Goal: Task Accomplishment & Management: Manage account settings

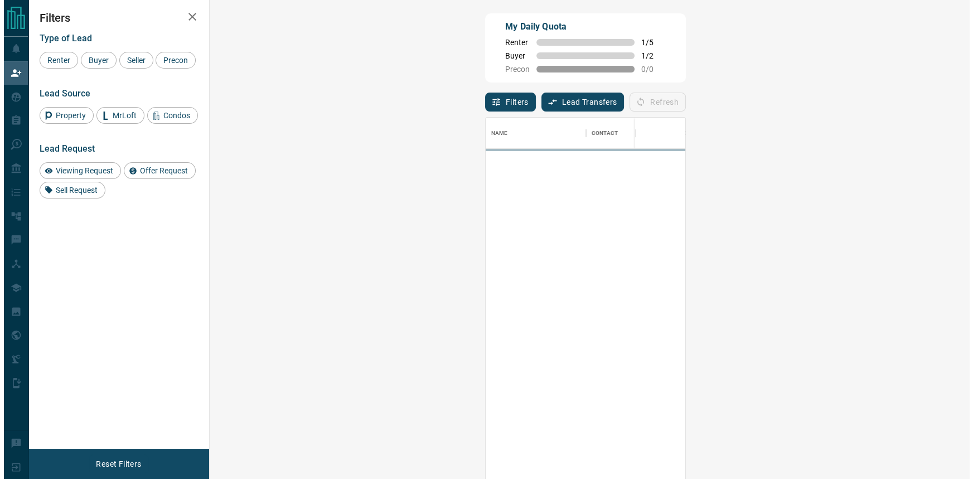
scroll to position [357, 728]
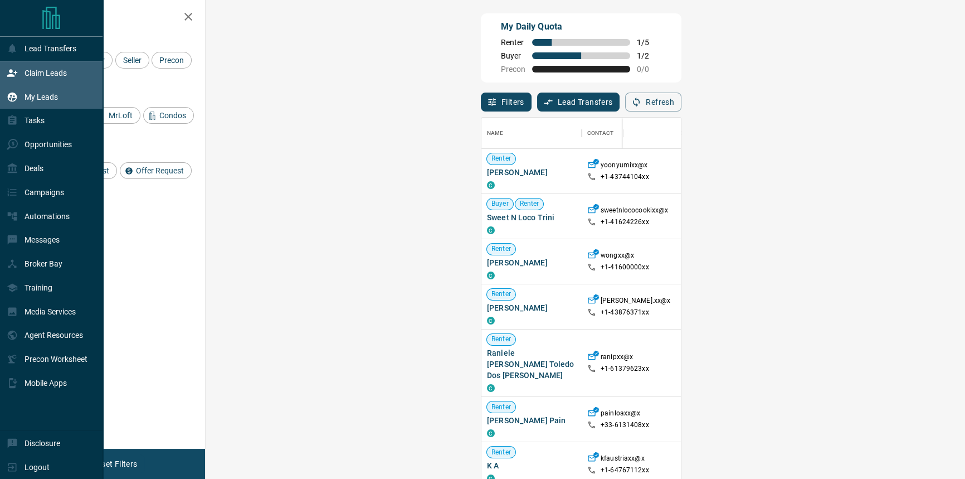
click at [23, 92] on div "My Leads" at bounding box center [32, 96] width 51 height 18
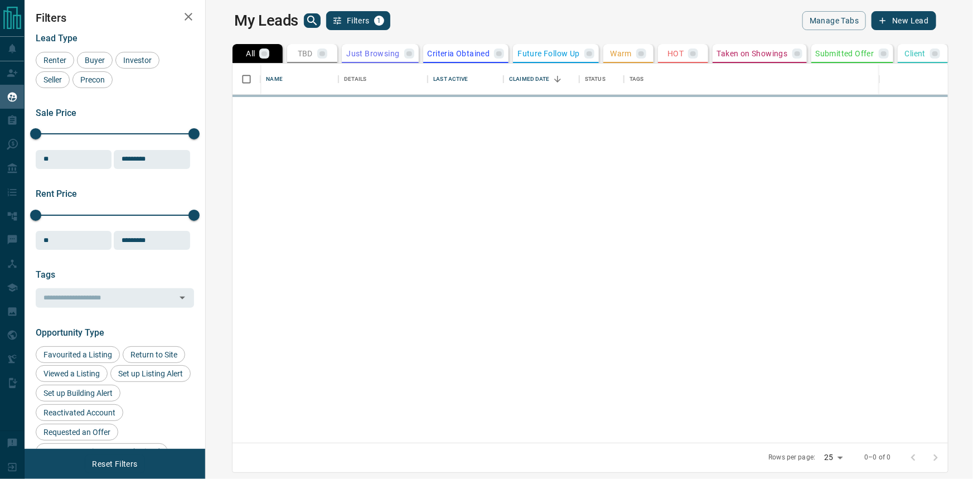
scroll to position [372, 755]
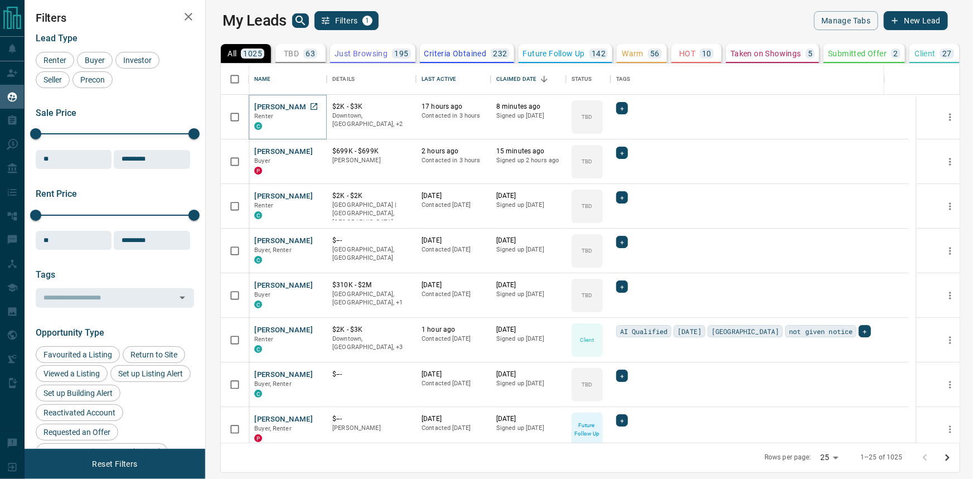
click at [261, 106] on button "[PERSON_NAME]" at bounding box center [283, 107] width 59 height 11
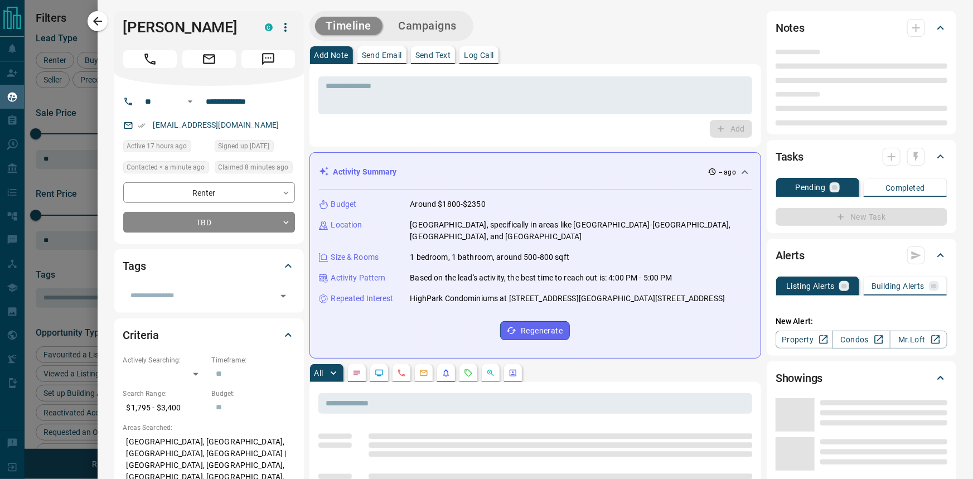
type input "**"
type input "**********"
type input "**"
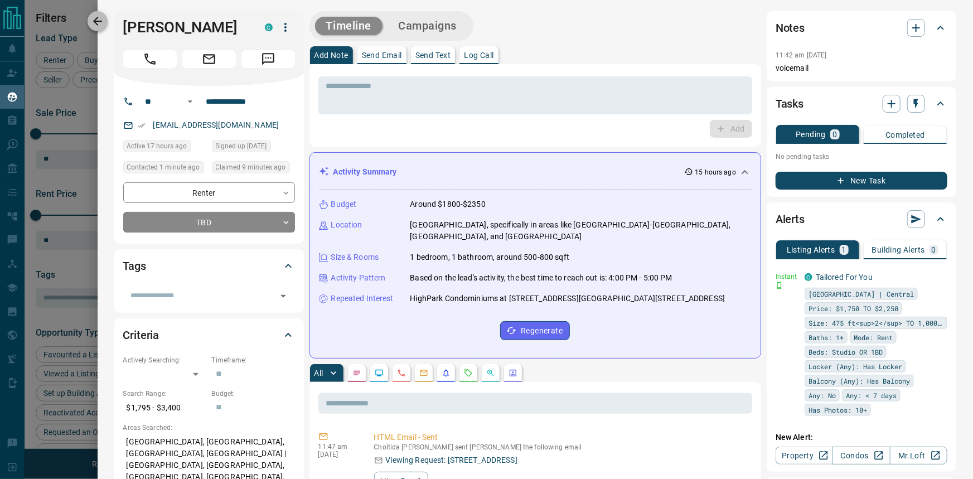
click at [96, 31] on button "button" at bounding box center [97, 21] width 20 height 20
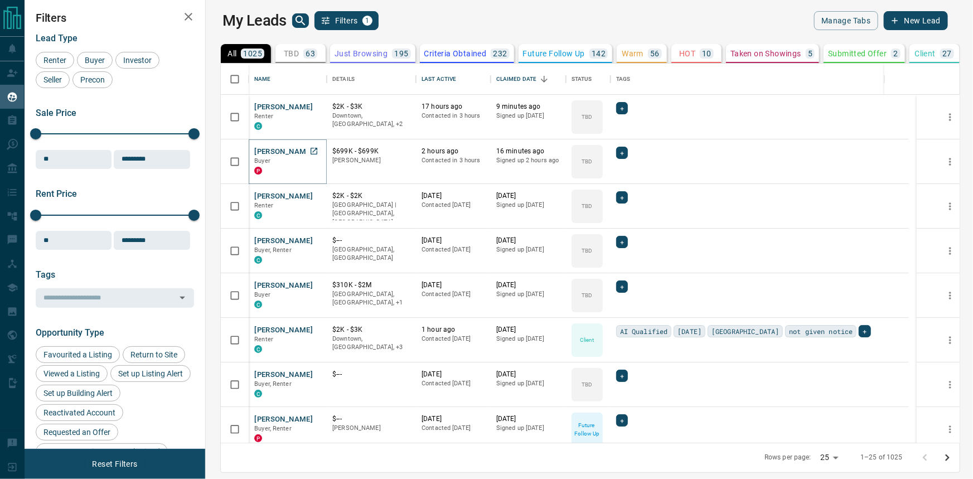
click at [273, 153] on button "[PERSON_NAME]" at bounding box center [283, 152] width 59 height 11
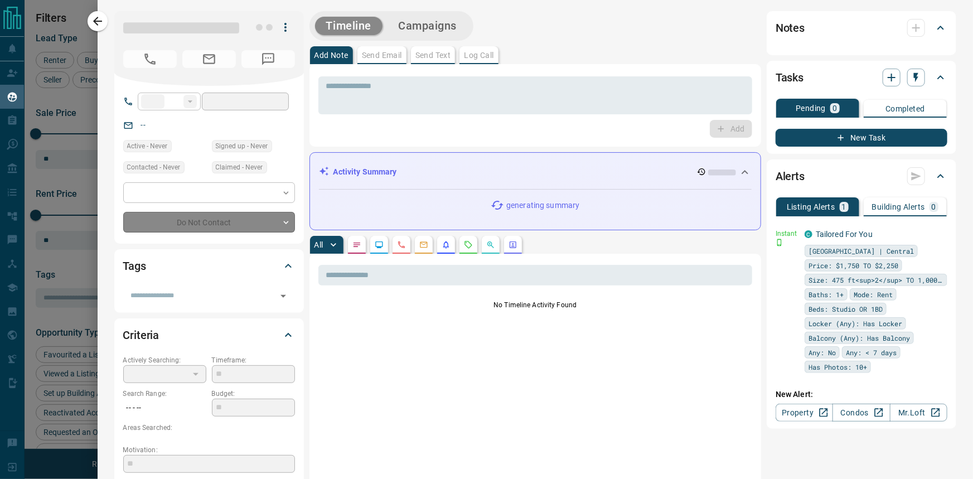
type input "**"
type input "**********"
type input "**"
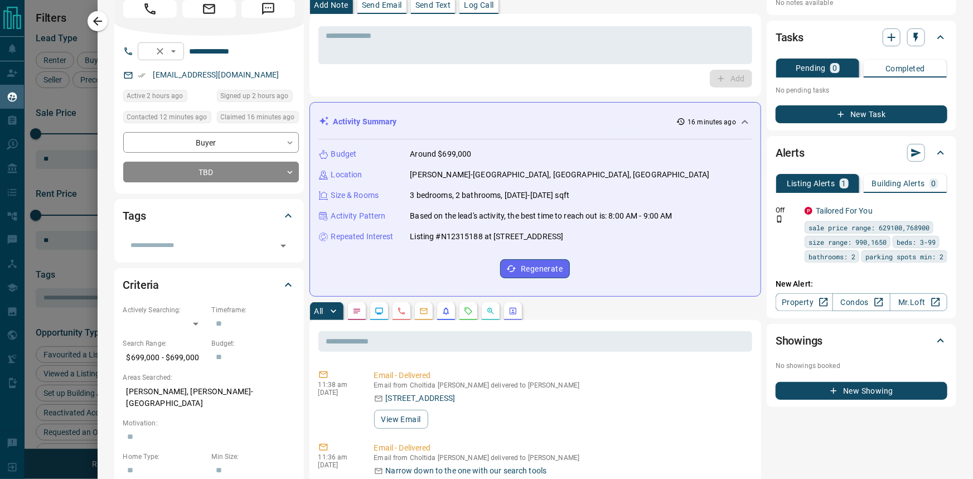
scroll to position [0, 0]
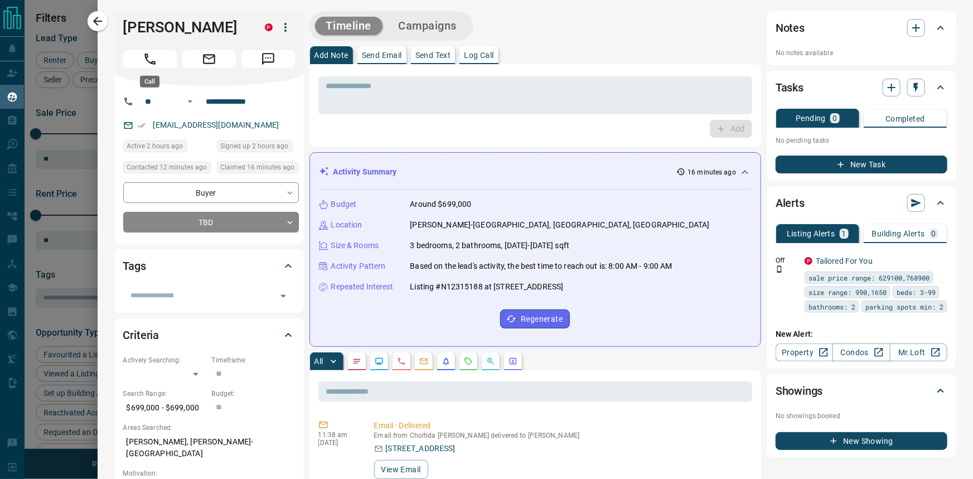
drag, startPoint x: 145, startPoint y: 66, endPoint x: 386, endPoint y: 177, distance: 264.6
click at [145, 66] on icon "Call" at bounding box center [150, 59] width 14 height 14
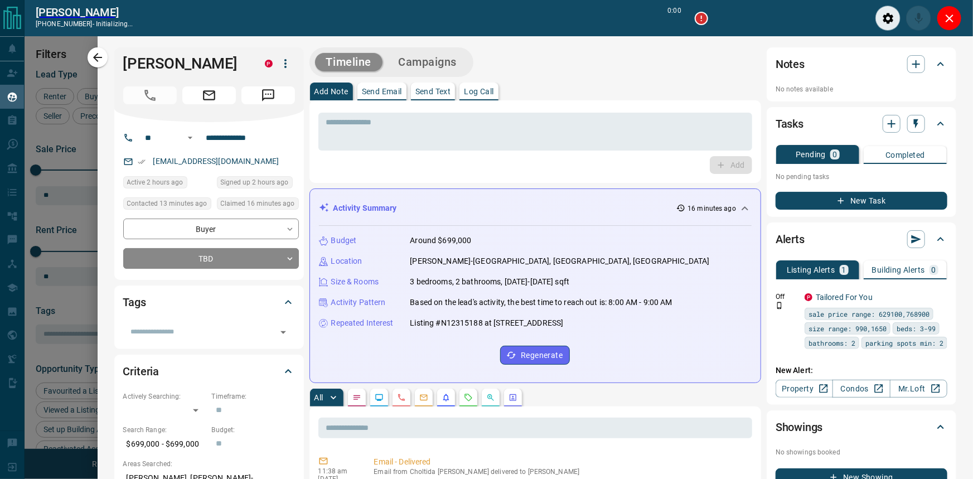
scroll to position [337, 755]
type input "*******"
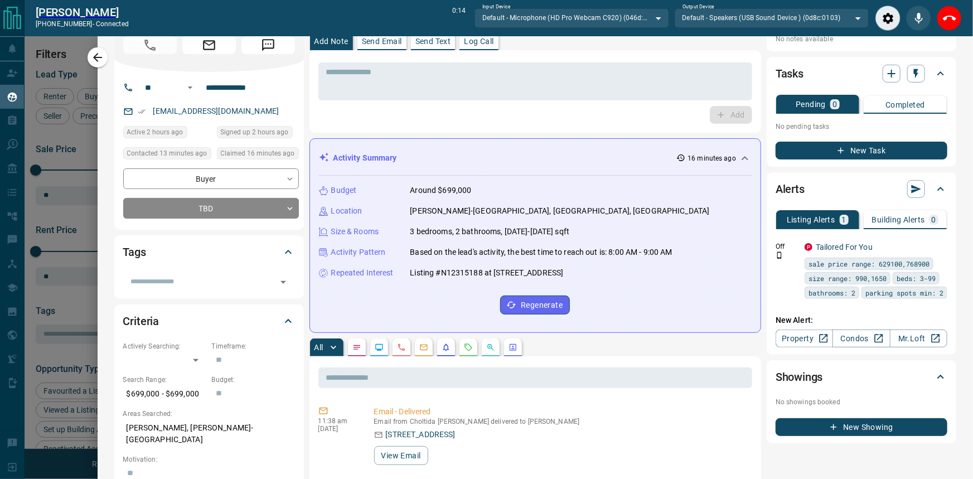
scroll to position [0, 0]
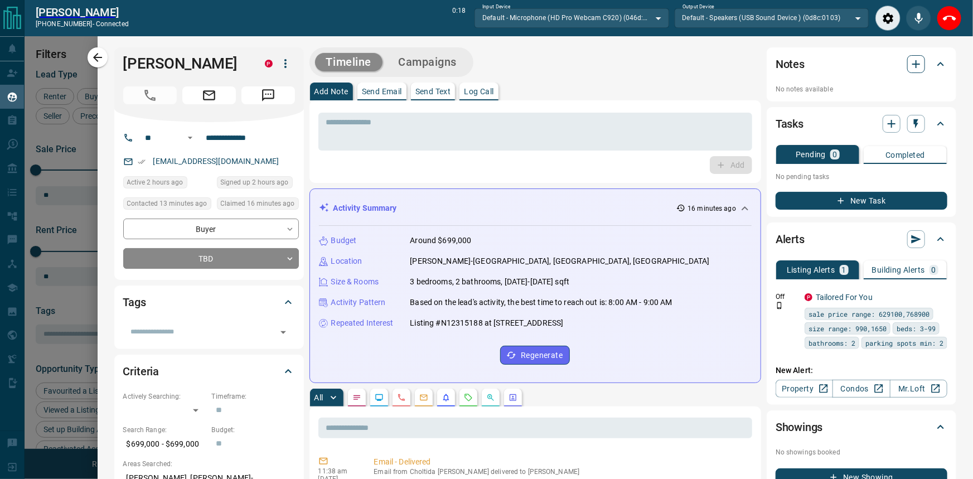
click at [909, 67] on icon "button" at bounding box center [915, 63] width 13 height 13
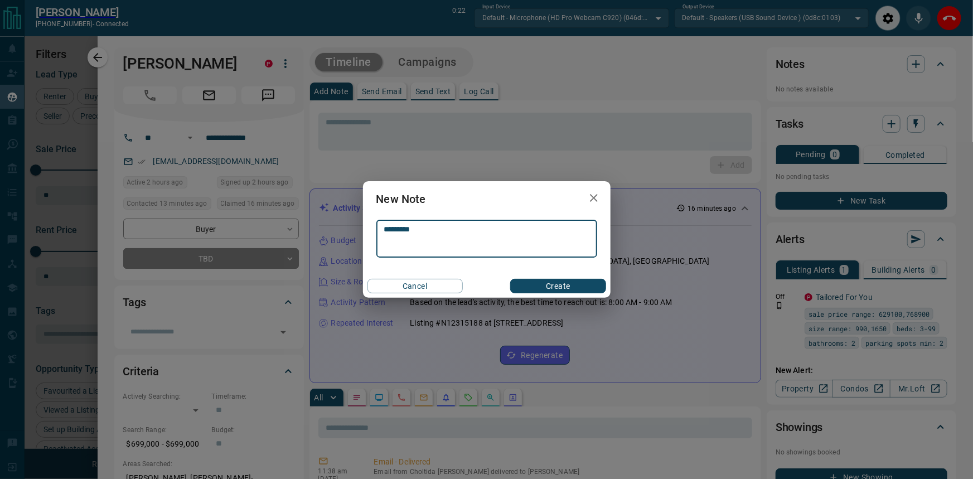
type textarea "*********"
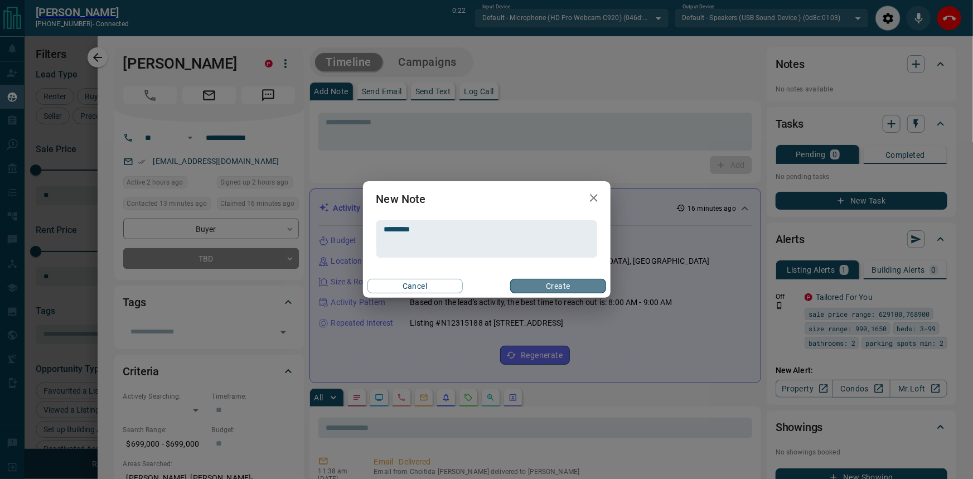
click at [589, 281] on button "Create" at bounding box center [557, 286] width 95 height 14
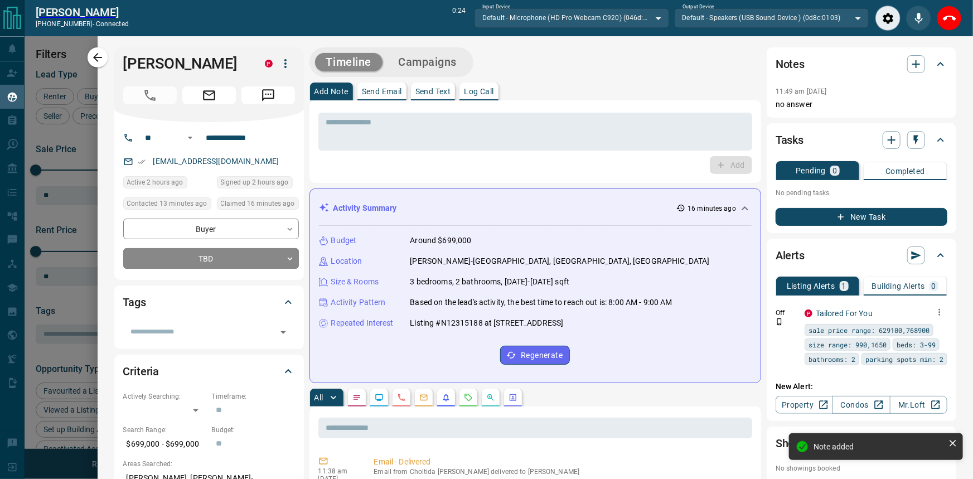
drag, startPoint x: 950, startPoint y: 13, endPoint x: 640, endPoint y: 260, distance: 396.3
click at [640, 260] on body "Lead Transfers Claim Leads My Leads Tasks Opportunities Deals Campaigns Automat…" at bounding box center [486, 233] width 973 height 466
click at [951, 23] on icon "End Call" at bounding box center [948, 18] width 13 height 13
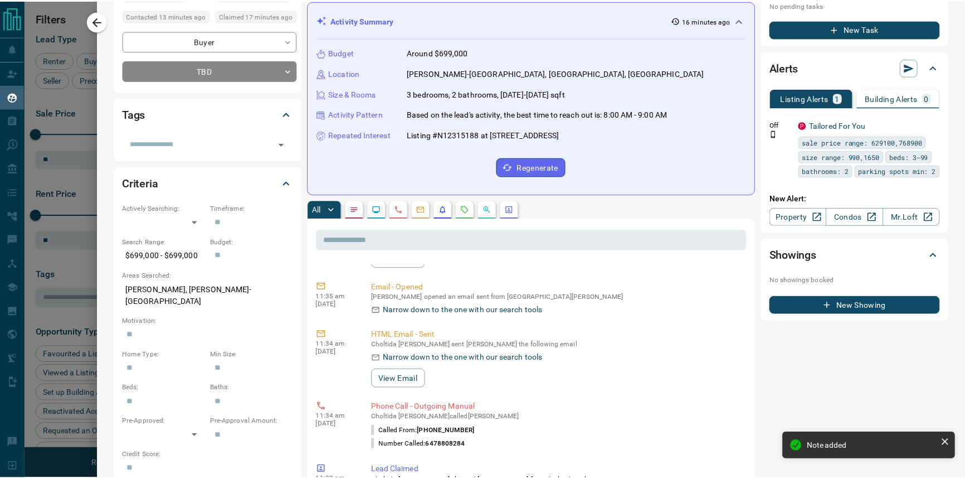
scroll to position [152, 0]
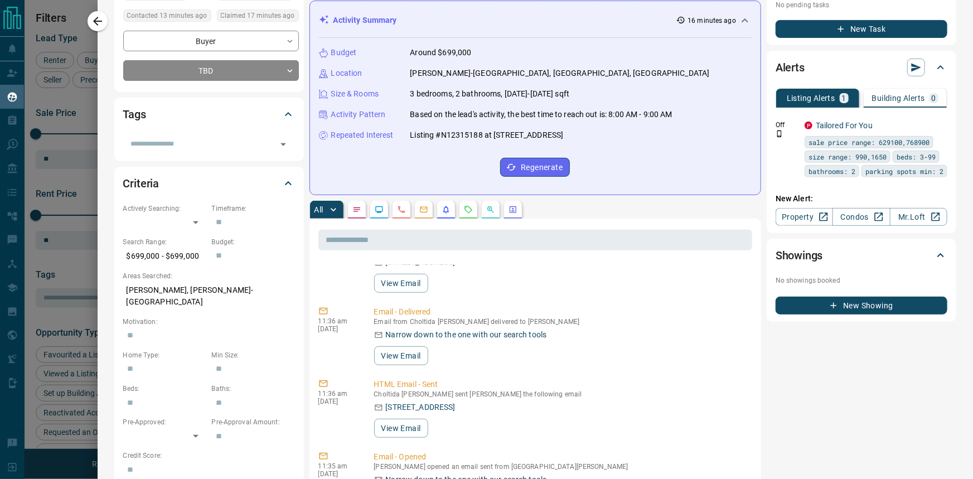
click at [86, 22] on div at bounding box center [486, 239] width 973 height 479
click at [95, 22] on div at bounding box center [486, 239] width 973 height 479
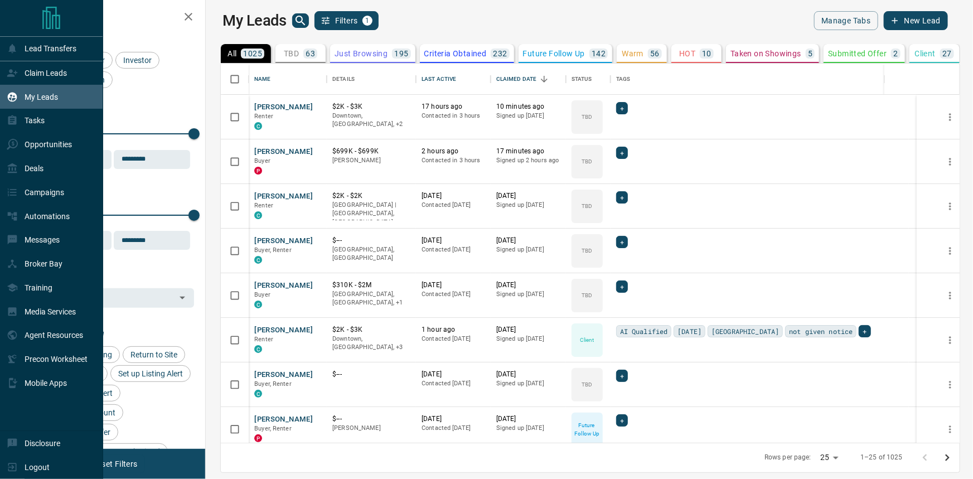
click at [36, 87] on div "My Leads" at bounding box center [51, 97] width 103 height 24
click at [37, 84] on div "Claim Leads" at bounding box center [51, 73] width 103 height 24
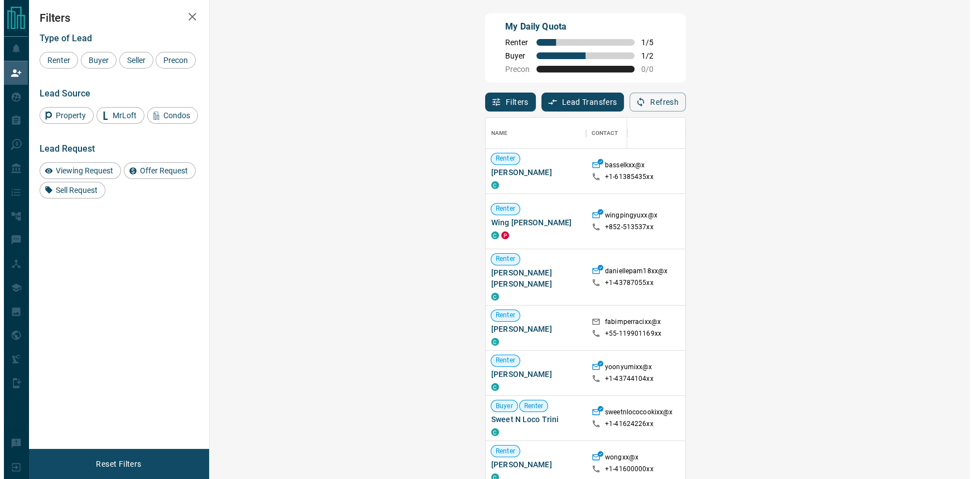
scroll to position [357, 728]
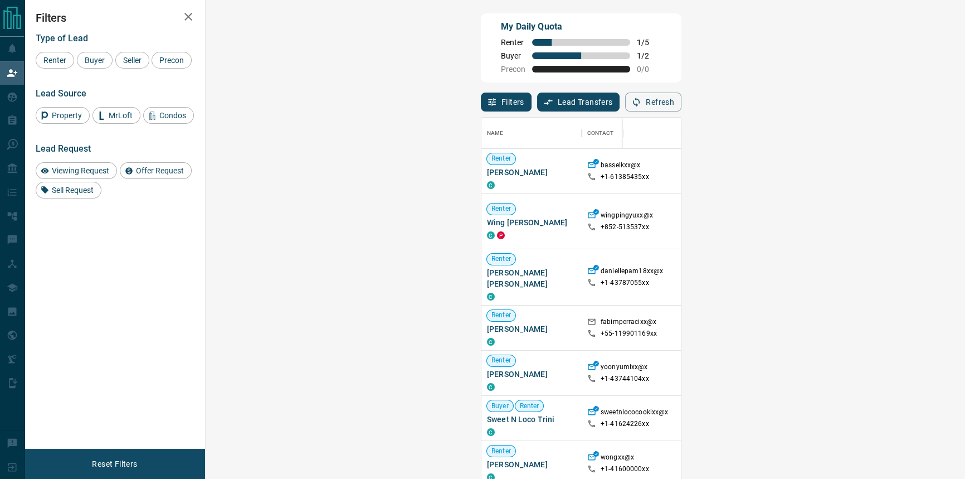
click at [912, 273] on span "Viewing Request ( 2 )" at bounding box center [942, 277] width 61 height 8
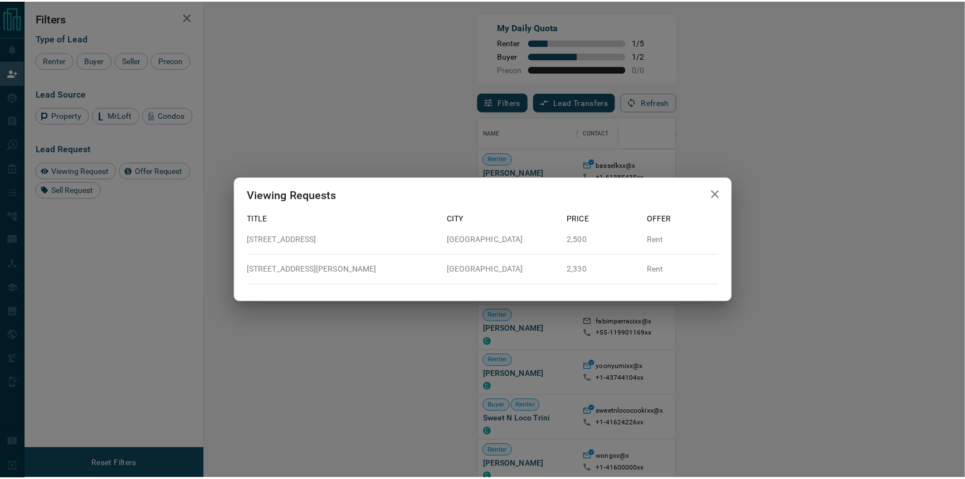
scroll to position [357, 728]
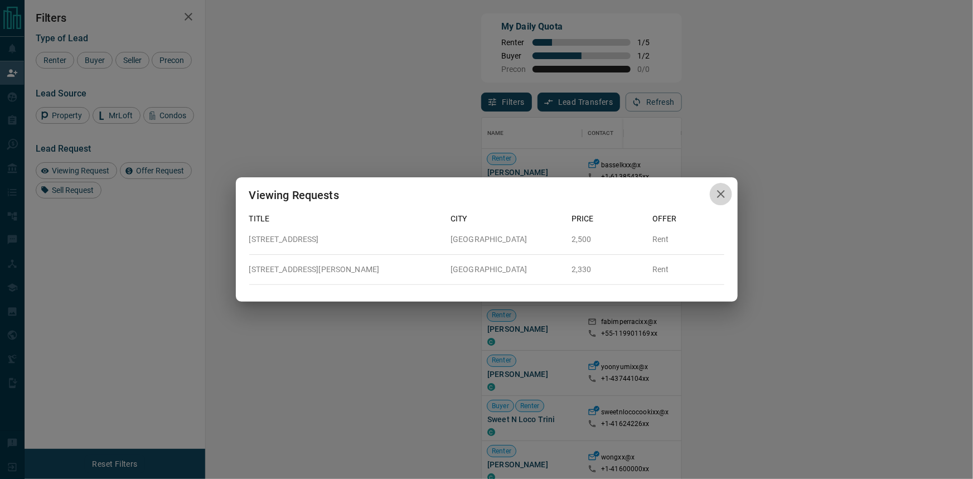
click at [723, 201] on button "button" at bounding box center [720, 194] width 22 height 23
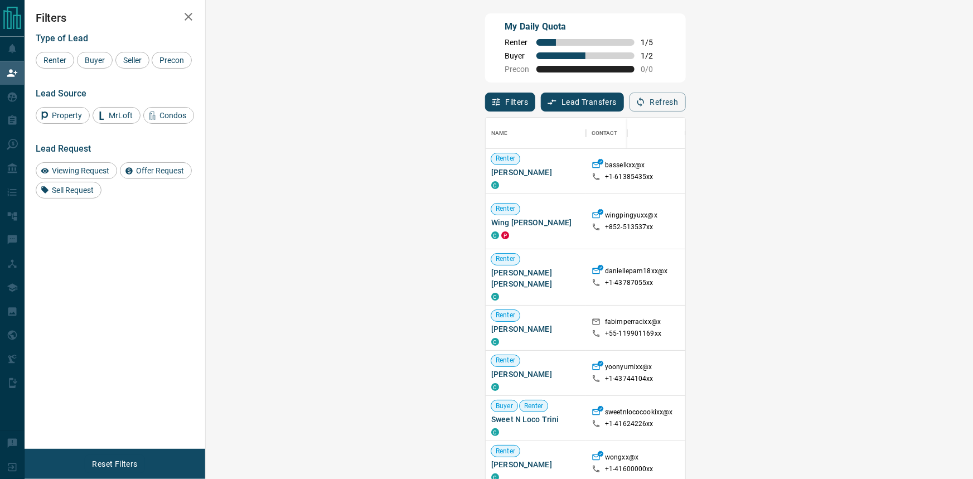
scroll to position [357, 728]
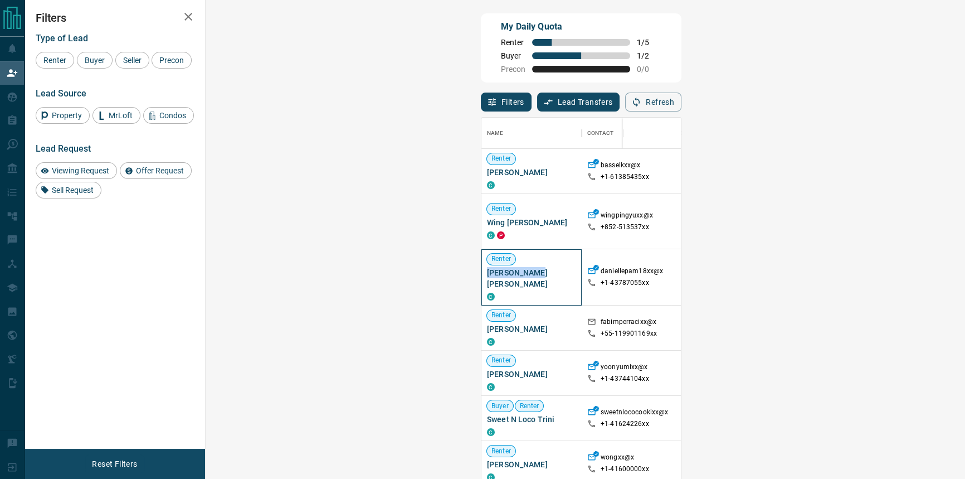
drag, startPoint x: 273, startPoint y: 268, endPoint x: 214, endPoint y: 273, distance: 59.2
click at [482, 273] on div "[PERSON_NAME] [PERSON_NAME] C" at bounding box center [532, 277] width 100 height 56
drag, startPoint x: 275, startPoint y: 276, endPoint x: 216, endPoint y: 268, distance: 60.1
click at [482, 268] on div "[PERSON_NAME] [PERSON_NAME] C" at bounding box center [532, 277] width 100 height 56
copy span "[PERSON_NAME] [PERSON_NAME]"
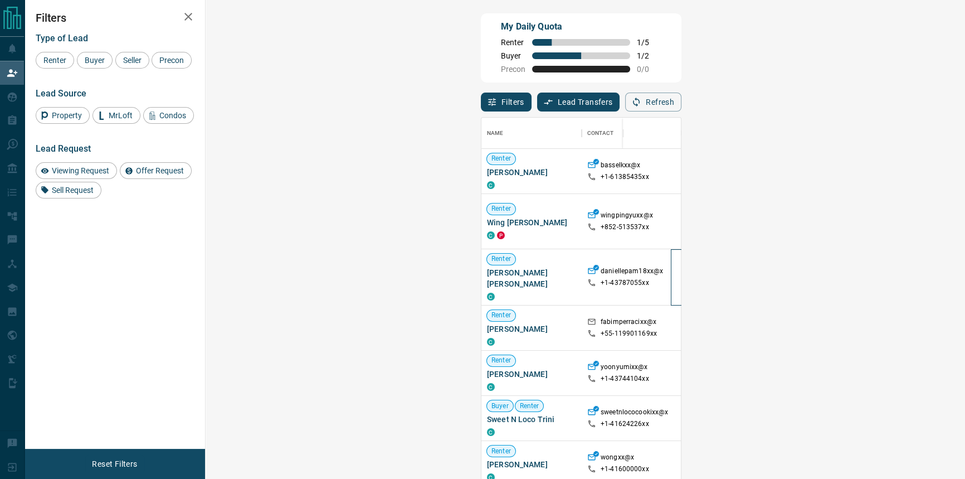
click at [671, 274] on div at bounding box center [701, 277] width 61 height 56
click at [601, 278] on p "+1- 43787055xx" at bounding box center [625, 282] width 48 height 9
drag, startPoint x: 387, startPoint y: 278, endPoint x: 252, endPoint y: 265, distance: 134.9
click at [482, 265] on div "[PERSON_NAME] [PERSON_NAME] C daniellepam18xx@x +1- 43787055xx $2K - $3K [GEOGR…" at bounding box center [855, 277] width 747 height 56
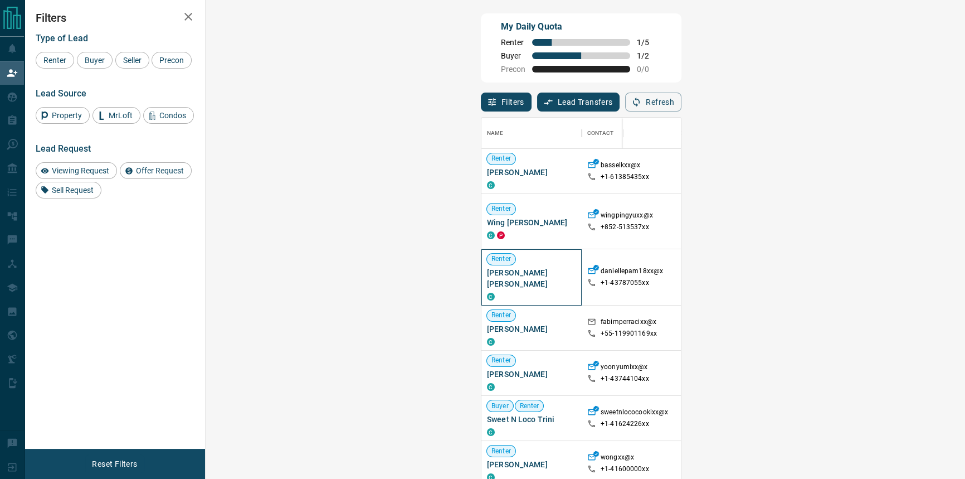
click at [487, 268] on span "[PERSON_NAME] [PERSON_NAME]" at bounding box center [531, 278] width 89 height 22
click at [912, 273] on span "Viewing Request ( 2 )" at bounding box center [942, 277] width 61 height 8
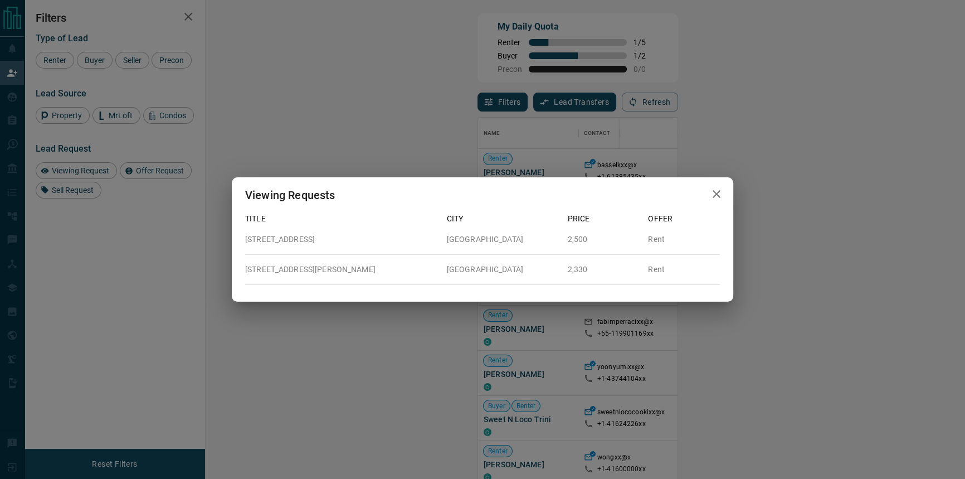
scroll to position [357, 728]
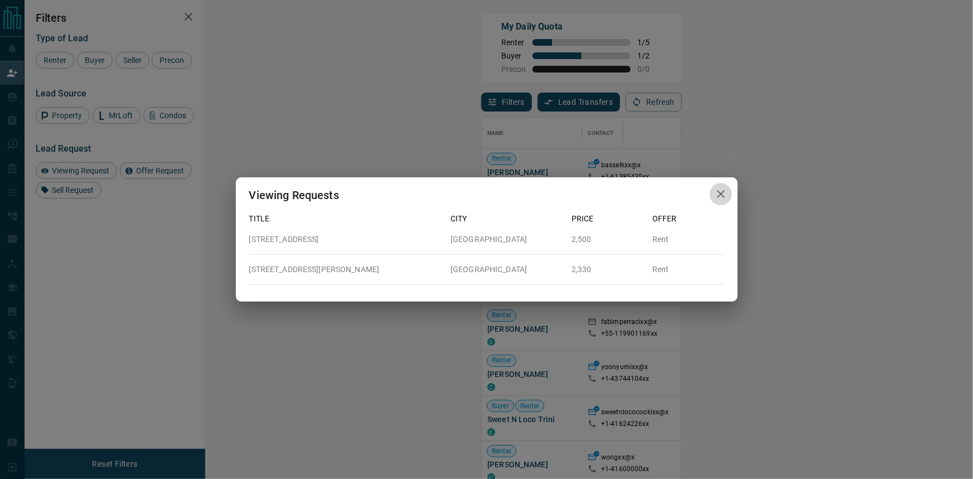
click at [717, 196] on icon "button" at bounding box center [720, 193] width 13 height 13
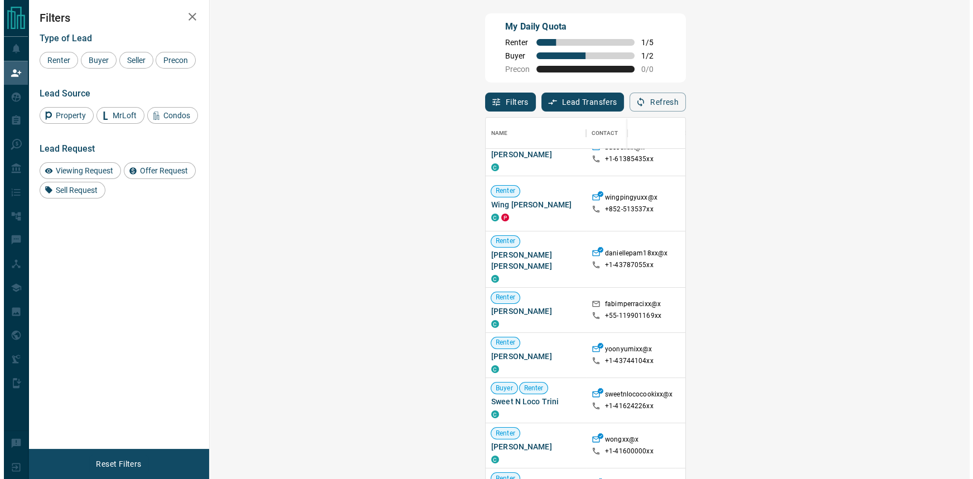
scroll to position [0, 0]
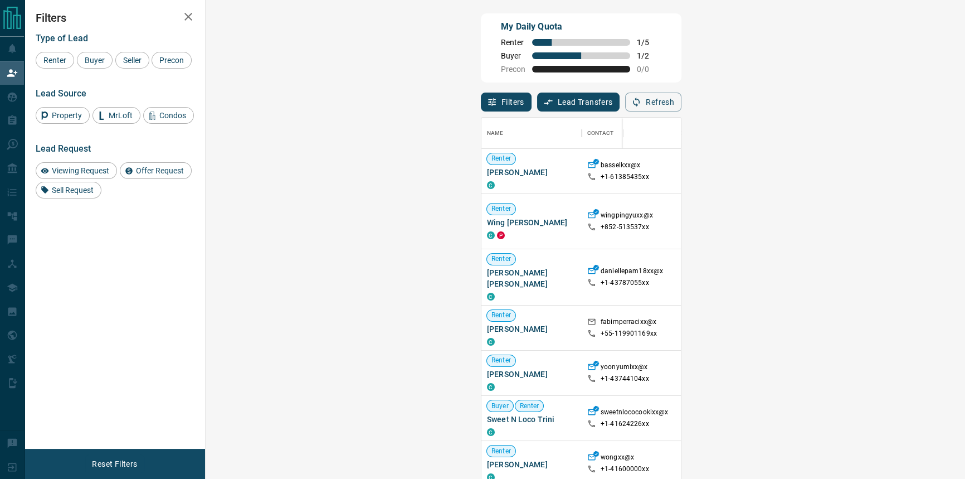
click at [912, 271] on span "Viewing Request ( 2 )" at bounding box center [942, 276] width 61 height 11
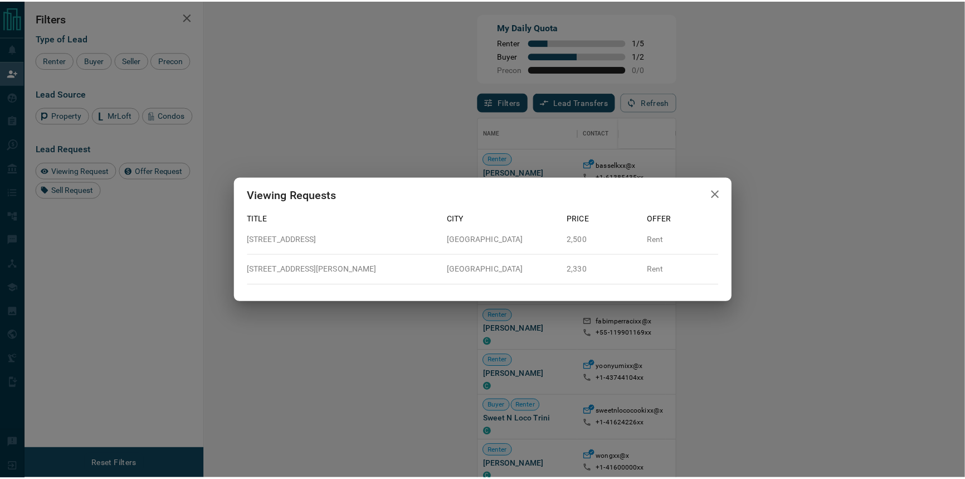
scroll to position [357, 728]
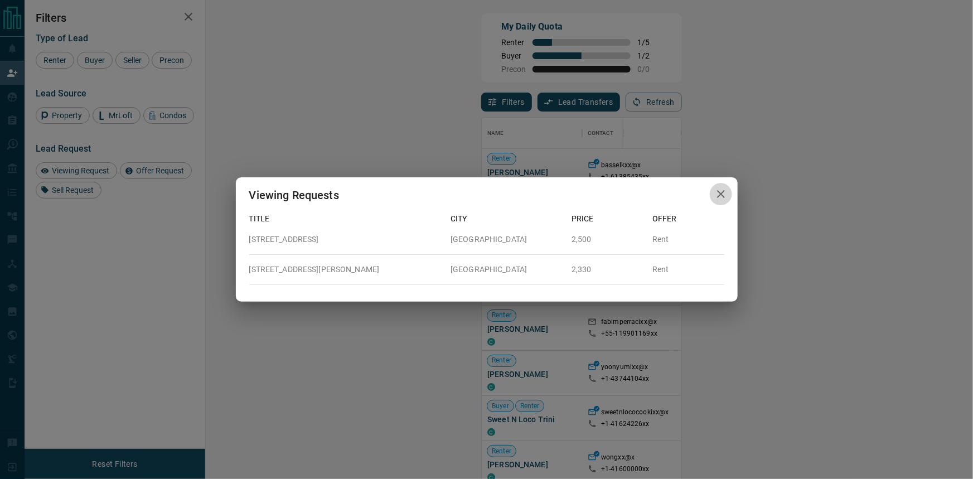
click at [725, 195] on icon "button" at bounding box center [720, 193] width 13 height 13
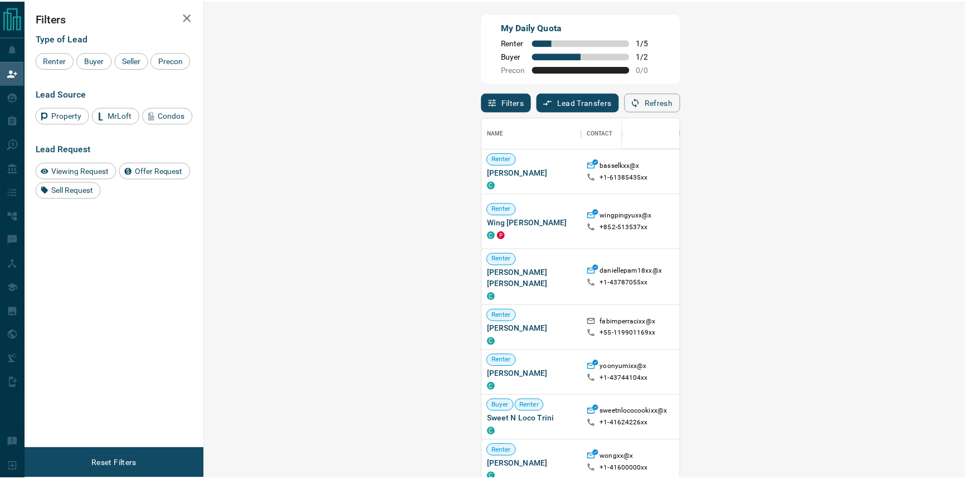
scroll to position [357, 728]
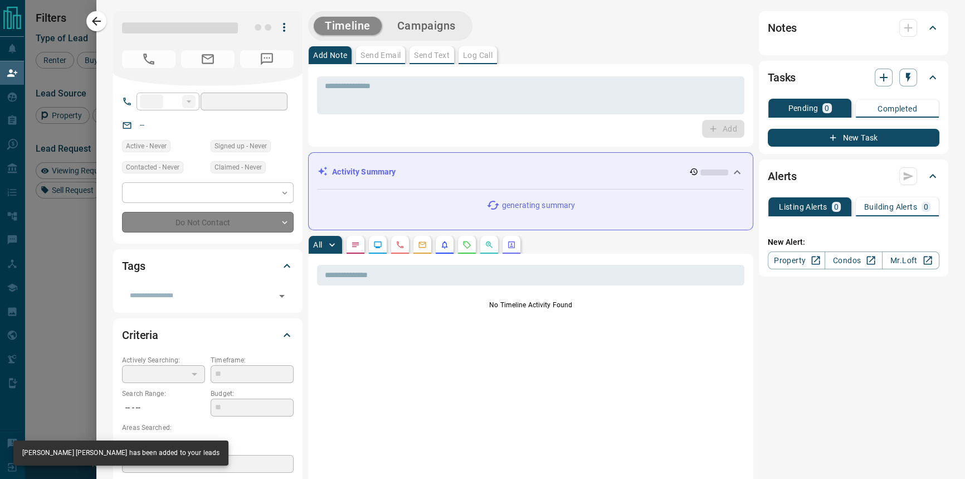
type input "**"
type input "**********"
type input "**"
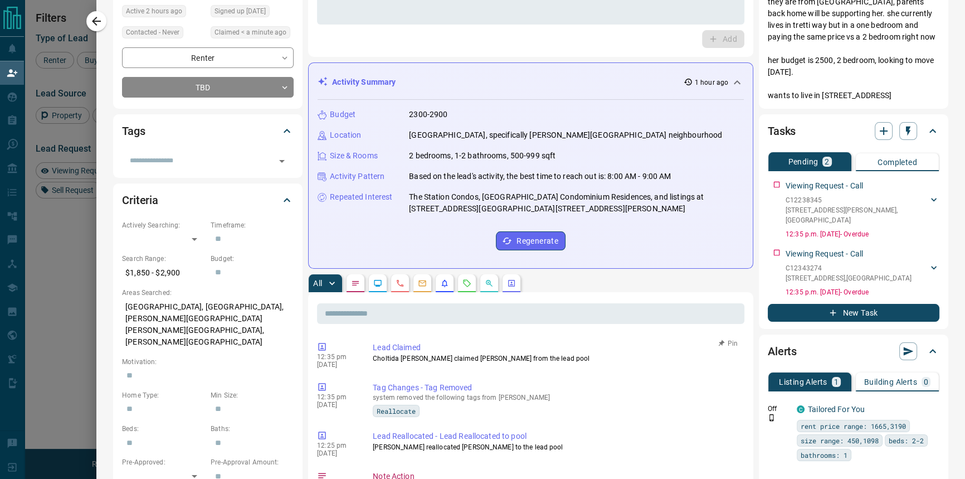
scroll to position [0, 0]
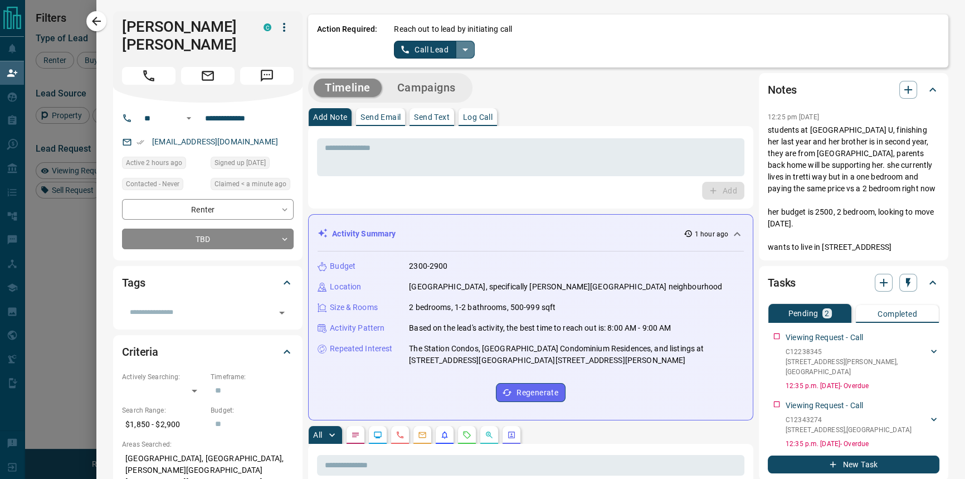
click at [459, 50] on icon "split button" at bounding box center [465, 49] width 13 height 13
click at [434, 84] on li "Log Manual Call" at bounding box center [434, 88] width 68 height 17
click at [431, 46] on button "Log Manual Call" at bounding box center [431, 50] width 74 height 18
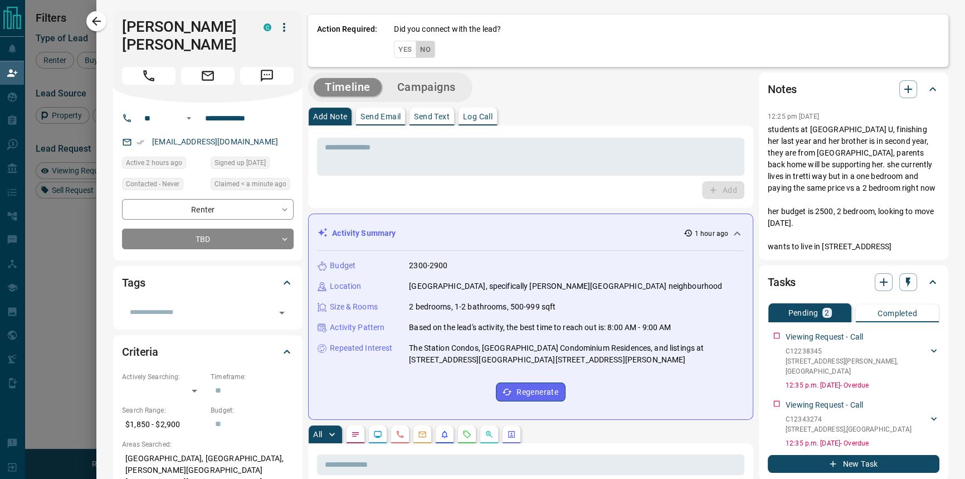
click at [416, 52] on button "No" at bounding box center [426, 49] width 20 height 17
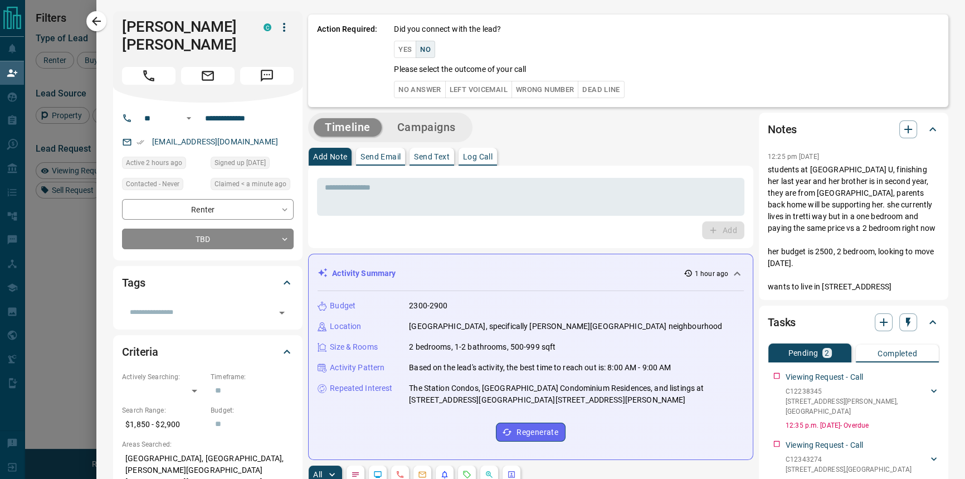
click at [413, 89] on button "No Answer" at bounding box center [419, 89] width 51 height 17
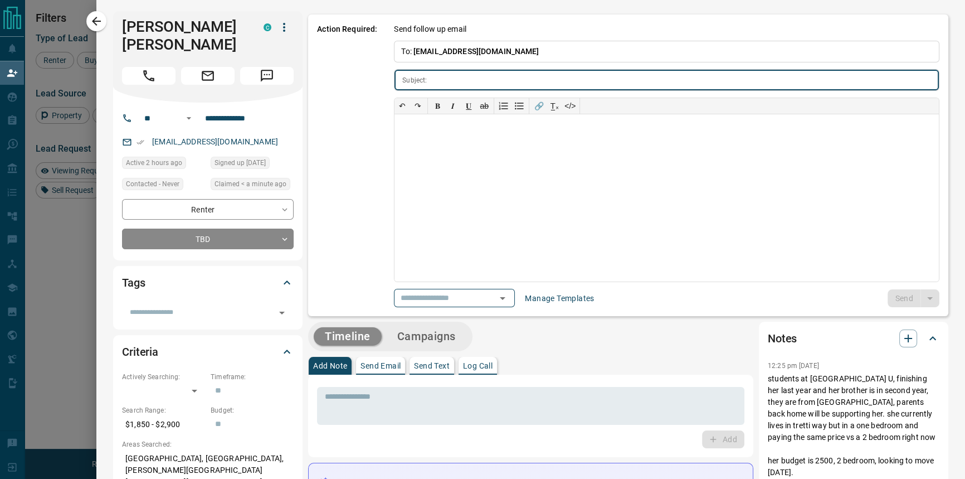
type input "**********"
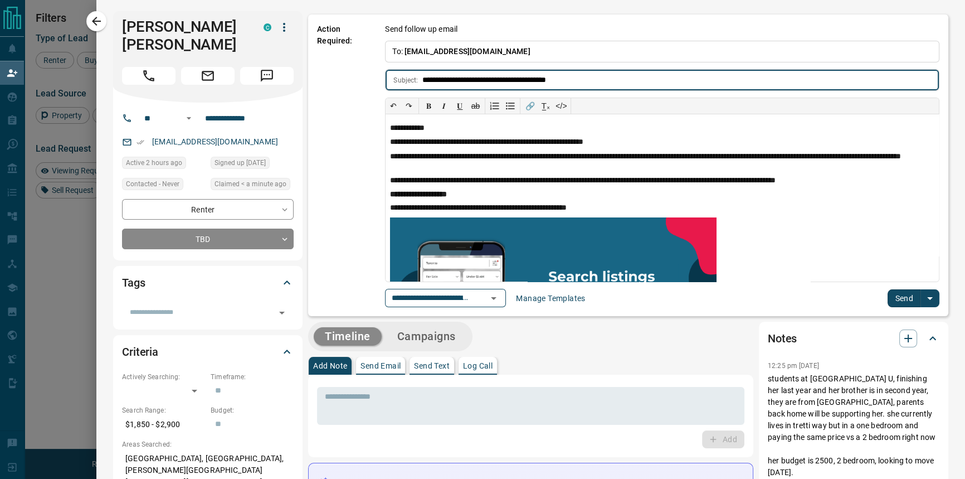
click at [888, 301] on button "Send" at bounding box center [904, 298] width 33 height 18
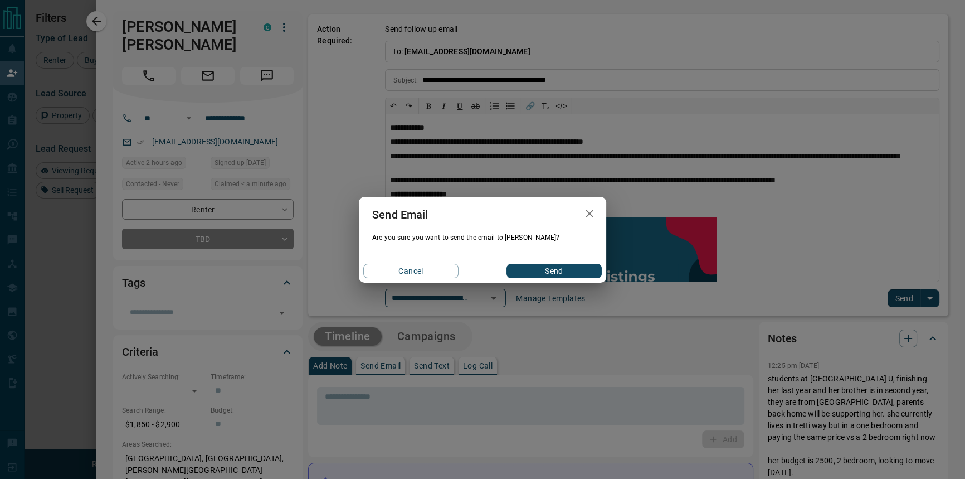
click at [587, 275] on button "Send" at bounding box center [554, 271] width 95 height 14
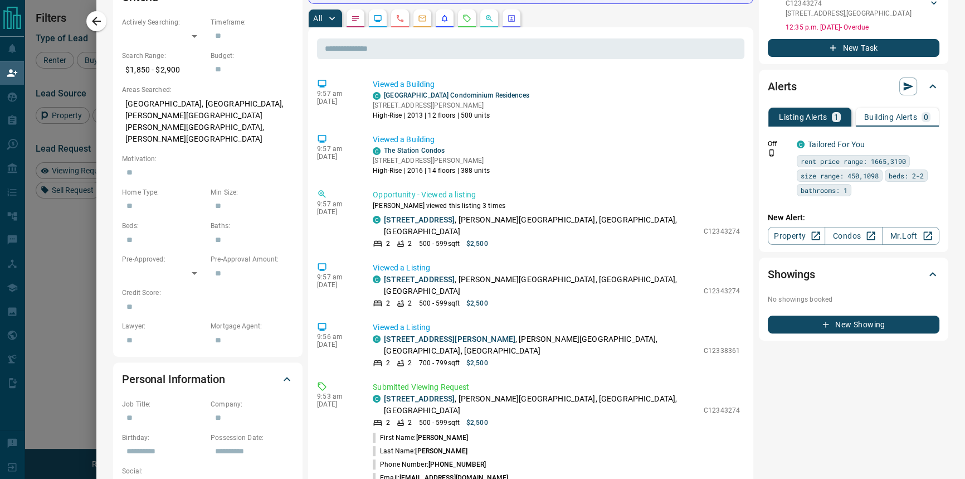
scroll to position [1418, 0]
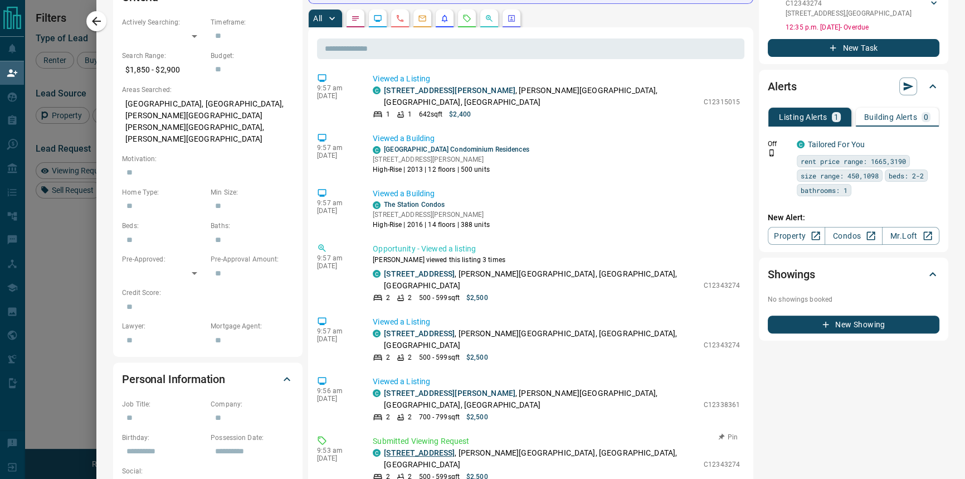
click at [432, 448] on link "[STREET_ADDRESS]" at bounding box center [419, 452] width 71 height 9
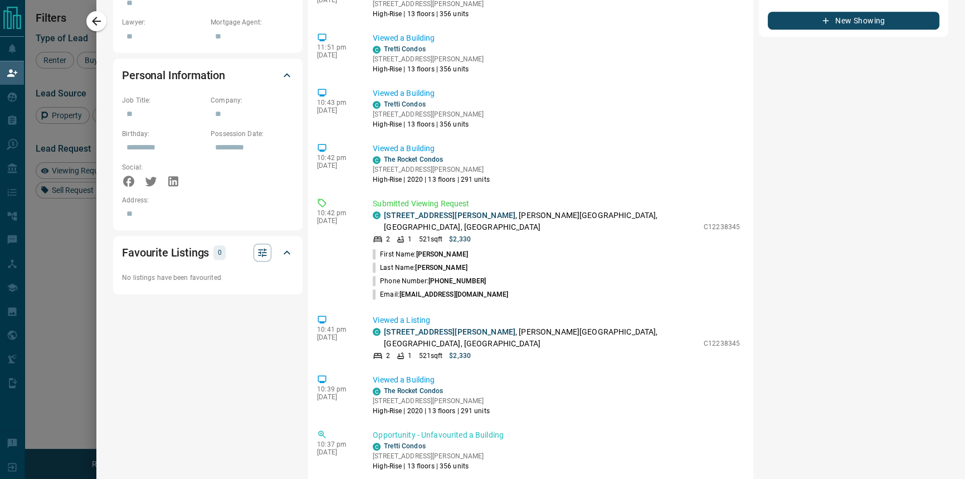
scroll to position [2229, 0]
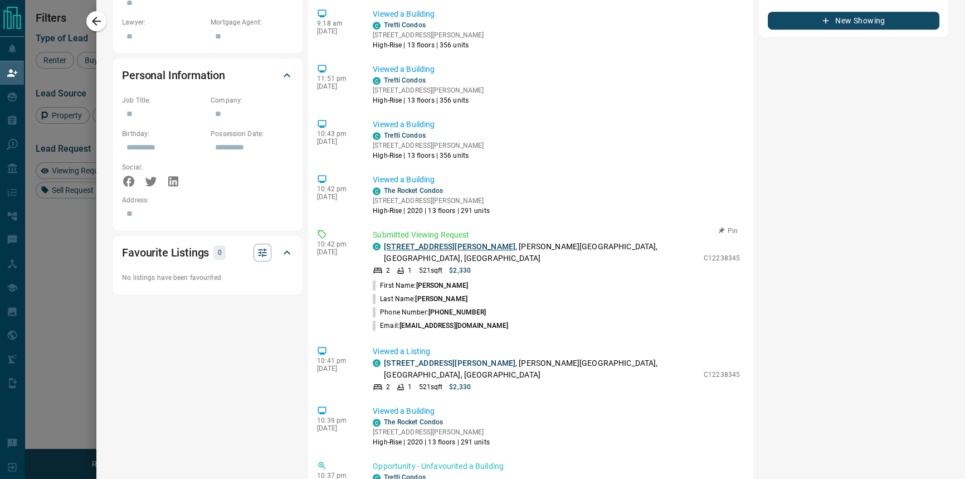
click at [449, 242] on link "[STREET_ADDRESS][PERSON_NAME]" at bounding box center [450, 246] width 132 height 9
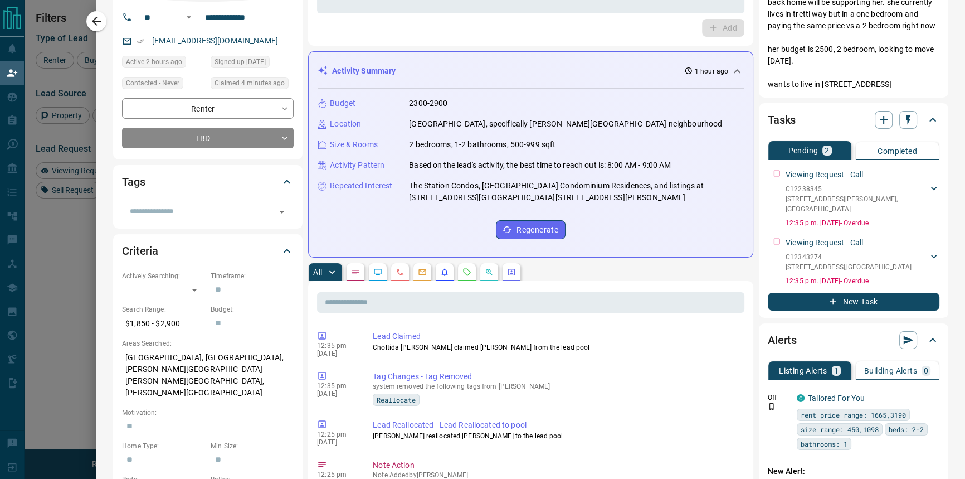
scroll to position [50, 0]
